Goal: Find specific page/section: Find specific page/section

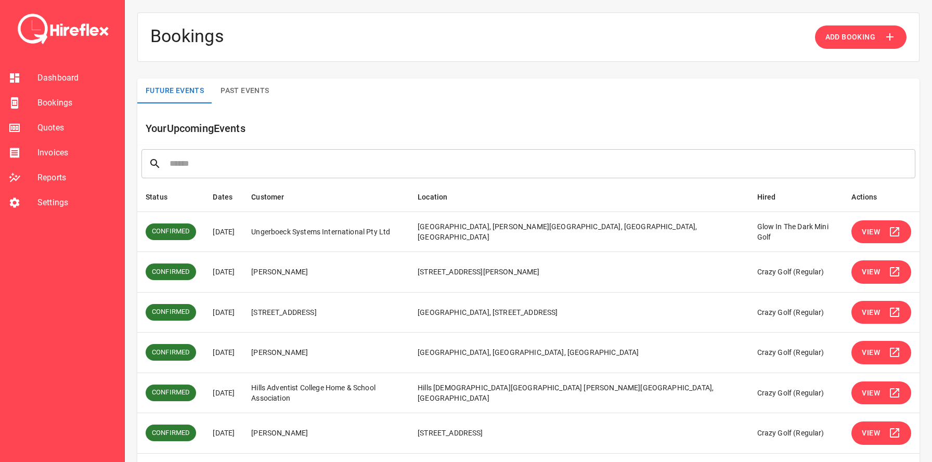
click at [299, 228] on td "Ungerboeck Systems International Pty Ltd" at bounding box center [326, 232] width 166 height 41
click at [304, 238] on td "Ungerboeck Systems International Pty Ltd" at bounding box center [326, 232] width 166 height 41
click at [292, 264] on td "[PERSON_NAME]" at bounding box center [326, 272] width 166 height 41
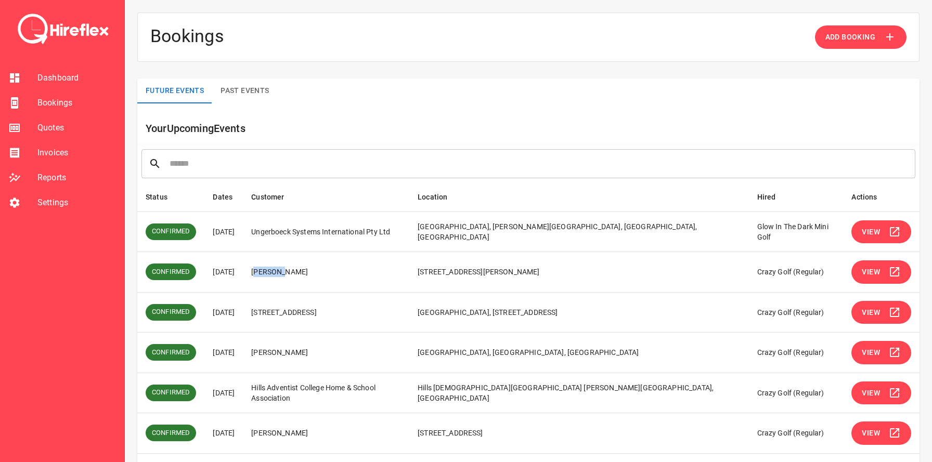
click at [292, 264] on td "[PERSON_NAME]" at bounding box center [326, 272] width 166 height 41
click at [296, 267] on td "[PERSON_NAME]" at bounding box center [326, 272] width 166 height 41
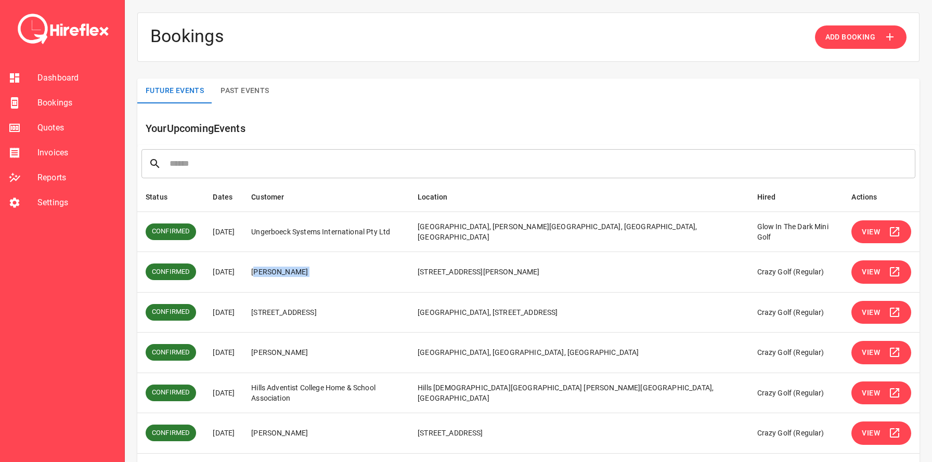
click at [311, 268] on td "[PERSON_NAME]" at bounding box center [326, 272] width 166 height 41
click at [329, 268] on td "[PERSON_NAME]" at bounding box center [326, 272] width 166 height 41
